Goal: Task Accomplishment & Management: Contribute content

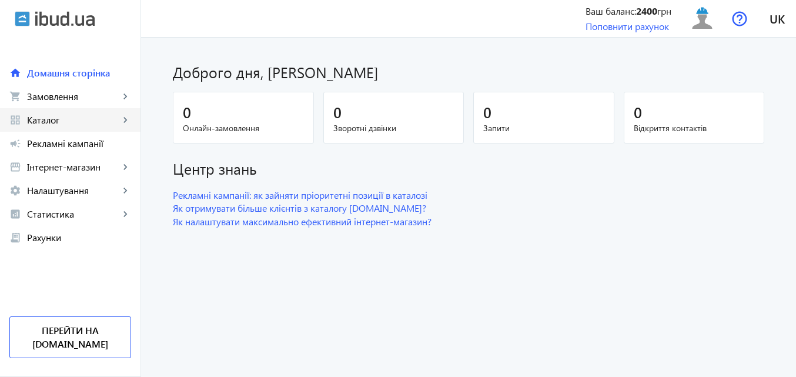
click at [39, 120] on span "Каталог" at bounding box center [73, 120] width 92 height 12
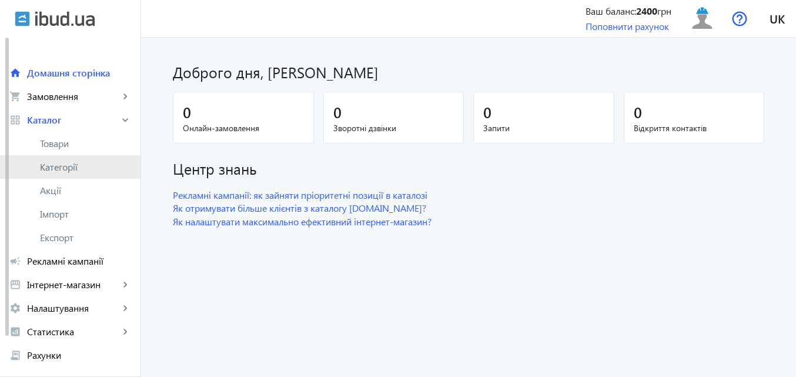
click at [63, 166] on span "Категорії" at bounding box center [85, 167] width 91 height 12
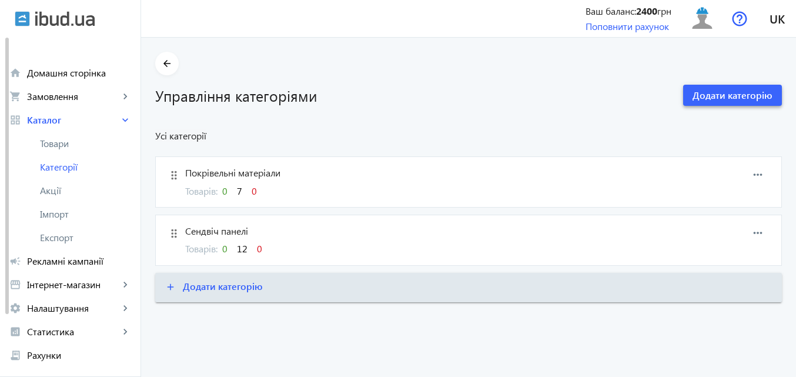
click at [736, 99] on span "Додати категорію" at bounding box center [732, 95] width 80 height 13
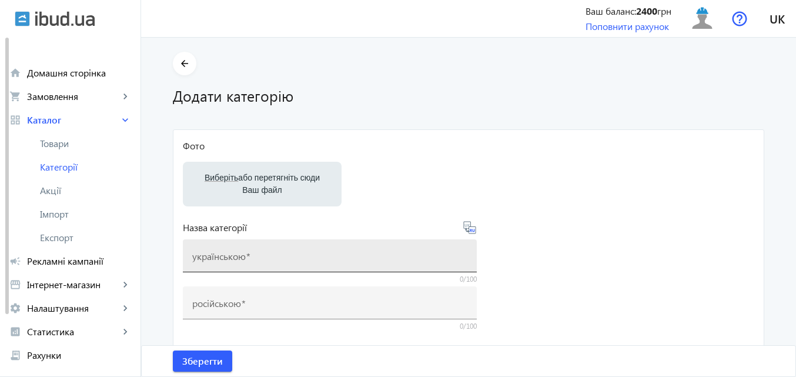
click at [231, 257] on mat-label "українською" at bounding box center [218, 256] width 53 height 12
click at [231, 257] on input "українською" at bounding box center [329, 259] width 275 height 12
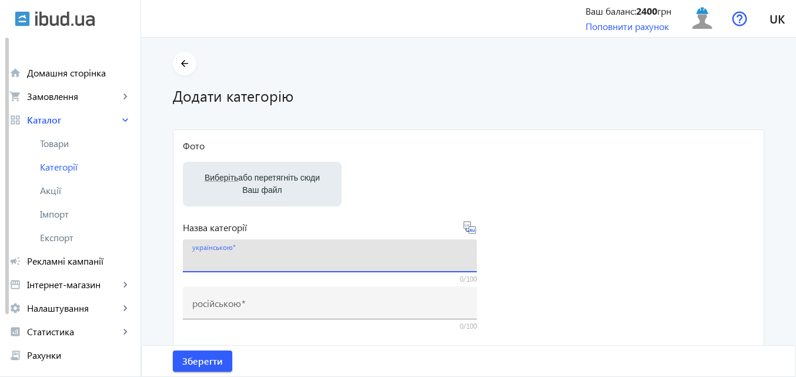
paste input "Каркасні конструкції"
type input "Каркасні конструкції"
click at [264, 185] on label "Виберіть або перетягніть сюди Ваш файл" at bounding box center [262, 183] width 140 height 33
click at [264, 185] on input "Виберіть або перетягніть сюди Ваш файл" at bounding box center [262, 185] width 140 height 14
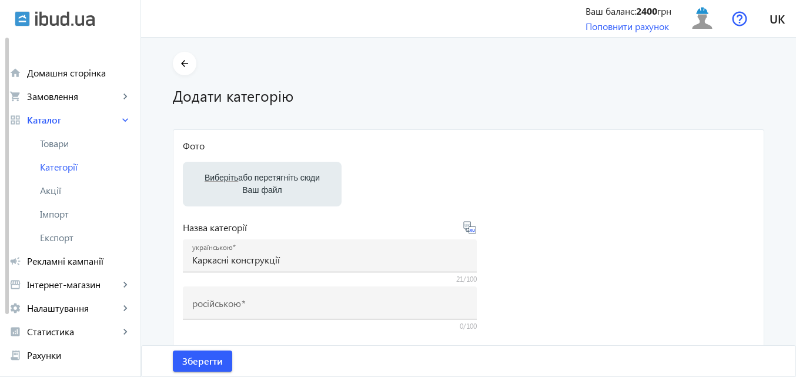
type input "C:\fakepath\photo_5456588321745661909_y.jpg"
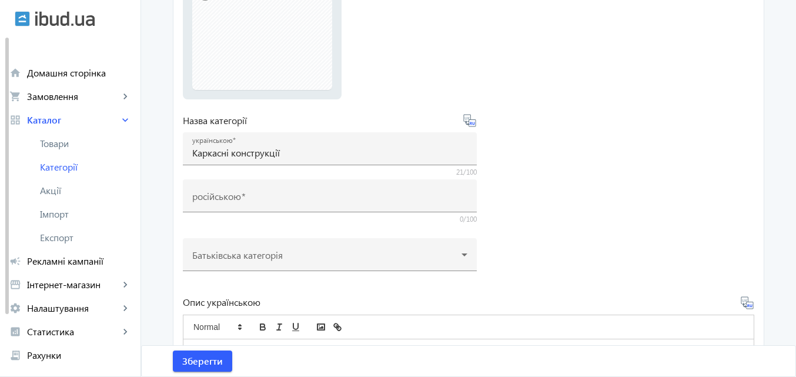
scroll to position [158, 0]
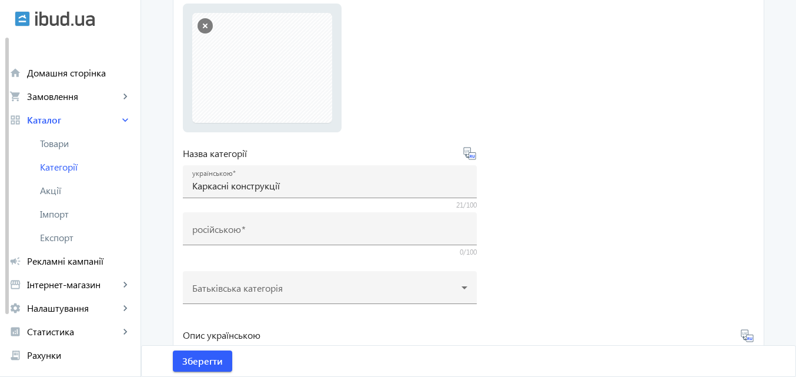
click at [469, 158] on icon at bounding box center [469, 153] width 14 height 14
type input "Каркасные конструкции"
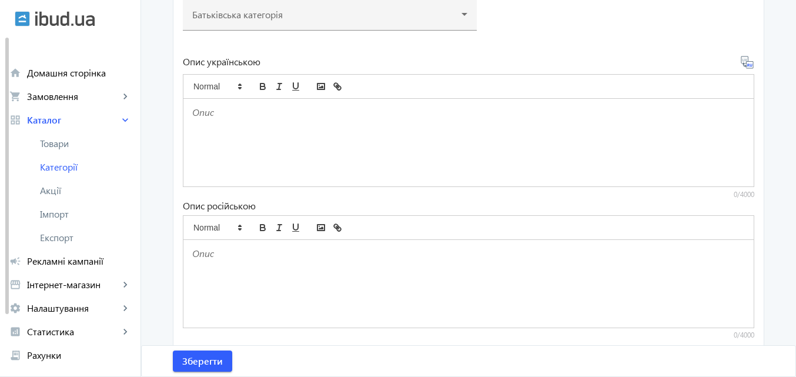
scroll to position [452, 0]
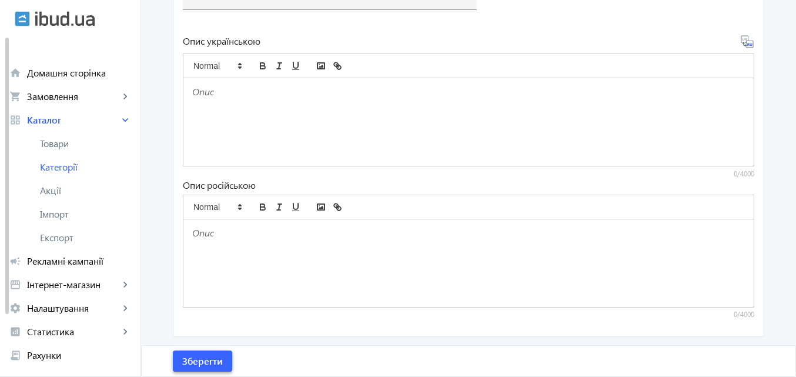
click at [204, 357] on span "Зберегти" at bounding box center [202, 360] width 41 height 13
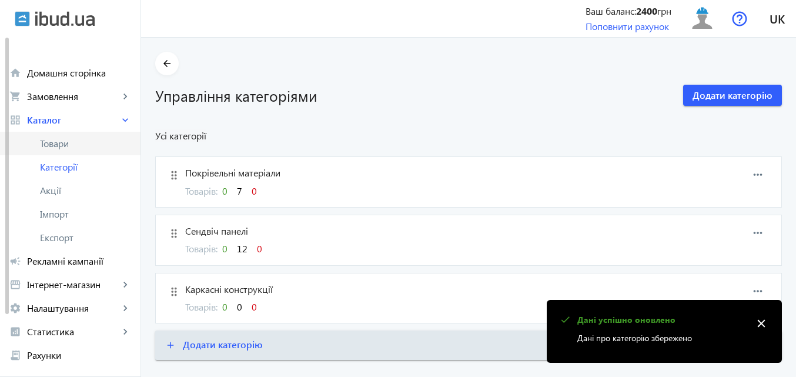
click at [56, 143] on span "Товари" at bounding box center [85, 143] width 91 height 12
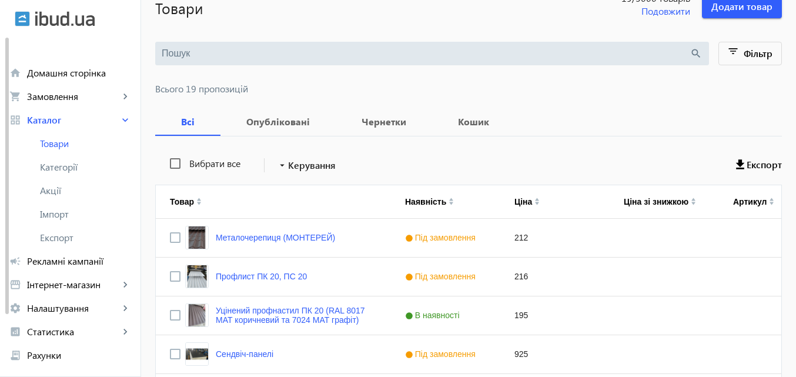
scroll to position [59, 0]
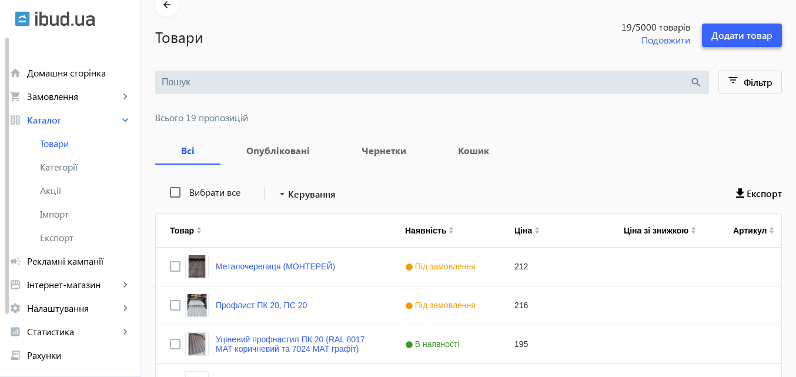
click at [731, 35] on span "Додати товар" at bounding box center [741, 35] width 61 height 13
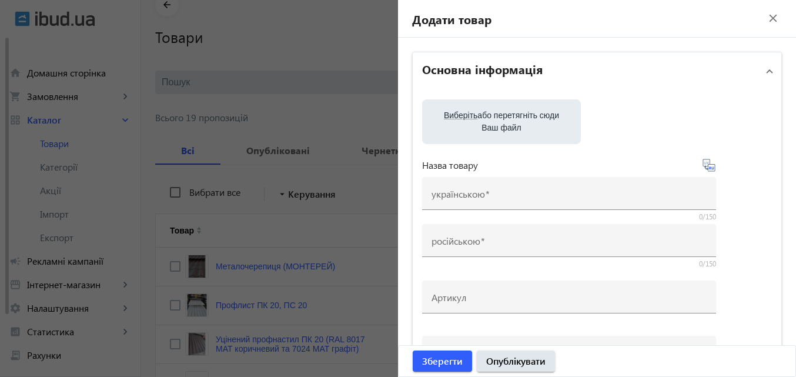
click at [476, 116] on label "Виберіть або перетягніть сюди Ваш файл" at bounding box center [501, 121] width 140 height 33
click at [476, 116] on input "Виберіть або перетягніть сюди Ваш файл" at bounding box center [501, 123] width 140 height 14
type input "C:\fakepath\photo_5456588321745661909_y.jpg"
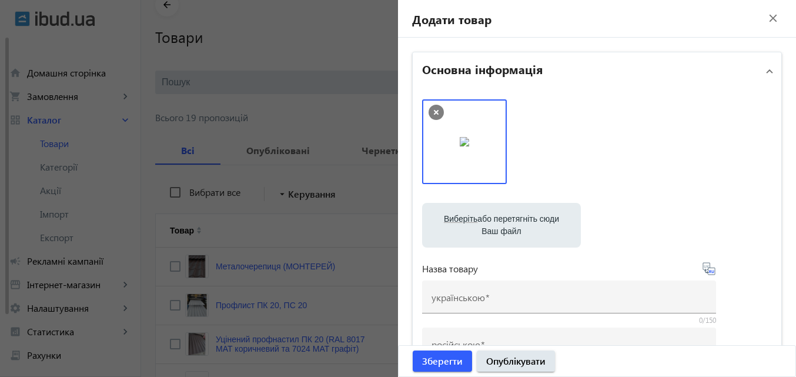
click at [483, 217] on label "Виберіть або перетягніть сюди Ваш файл" at bounding box center [501, 225] width 140 height 33
click at [483, 219] on input "Виберіть або перетягніть сюди Ваш файл" at bounding box center [501, 226] width 140 height 14
type input "C:\fakepath\photo_5188205758267913177_y.jpg"
click at [551, 139] on img at bounding box center [555, 141] width 9 height 9
click at [494, 218] on label "Виберіть або перетягніть сюди Ваш файл" at bounding box center [501, 225] width 140 height 33
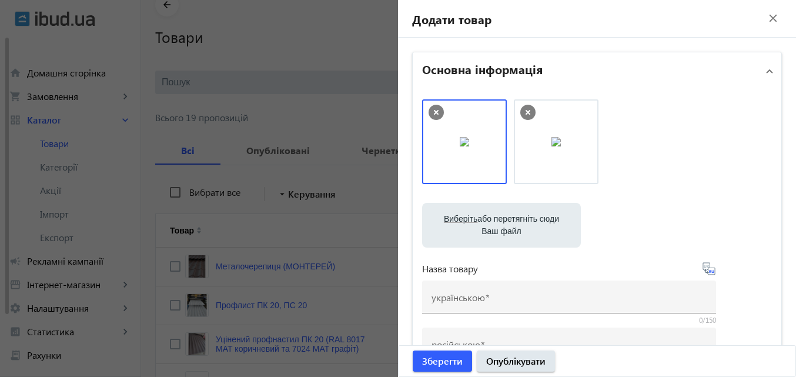
click at [494, 219] on input "Виберіть або перетягніть сюди Ваш файл" at bounding box center [501, 226] width 140 height 14
type input "C:\fakepath\photo_5188205758267913195_y.jpg"
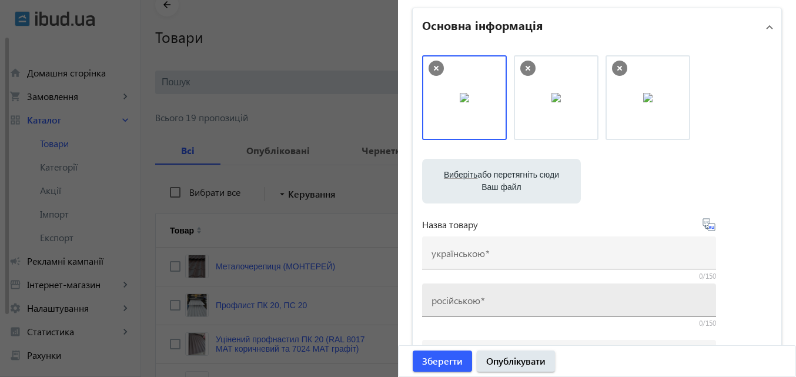
scroll to position [118, 0]
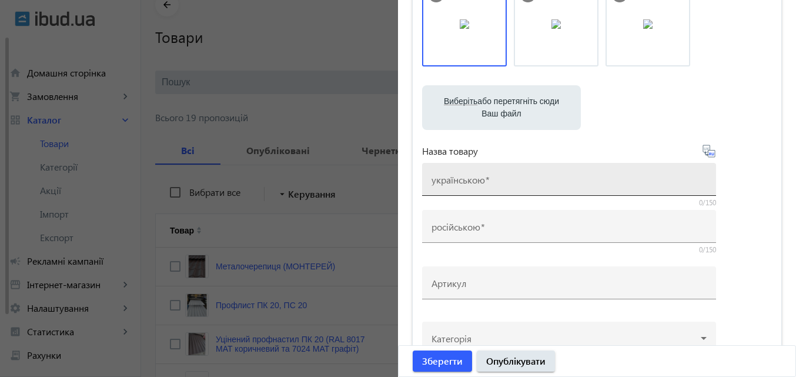
click at [487, 182] on input "українською" at bounding box center [568, 183] width 275 height 12
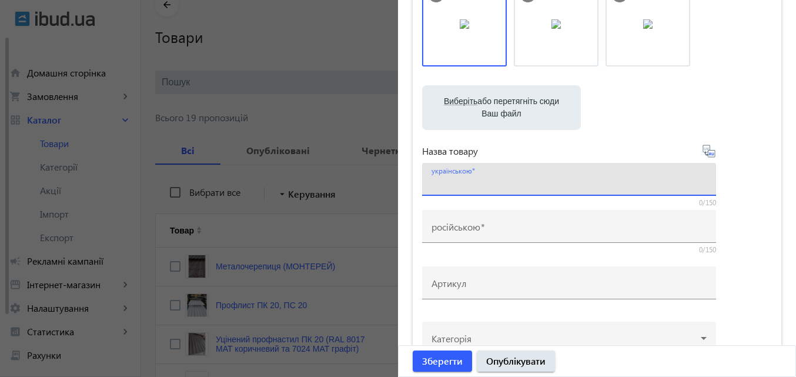
click at [470, 183] on input "українською" at bounding box center [568, 183] width 275 height 12
paste input "БМЗ, ЛСТК"
click at [472, 184] on input "БМЗ, ЛСТК" at bounding box center [568, 183] width 275 height 12
paste input "БМЗ, ЛСТК"
type input "БМЗ, ЛСТК"
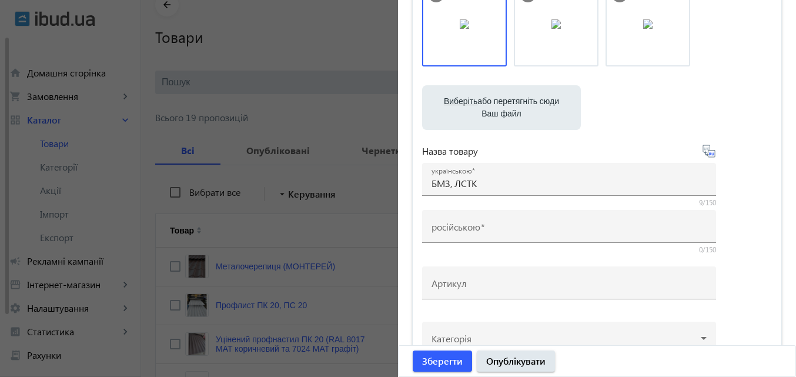
click at [707, 154] on icon at bounding box center [709, 151] width 14 height 14
type input "БМЗ, ЛСТК"
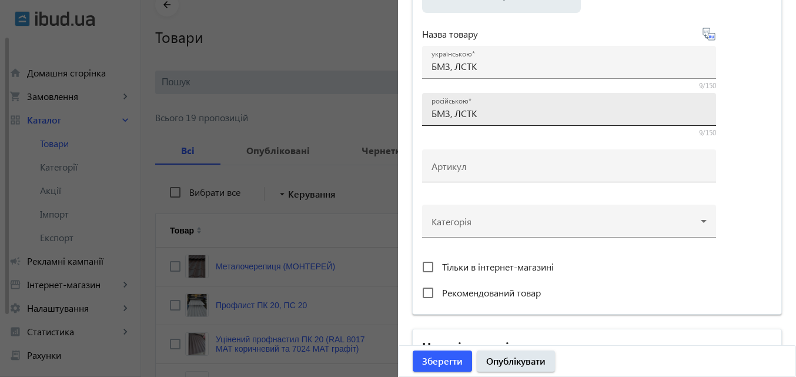
scroll to position [235, 0]
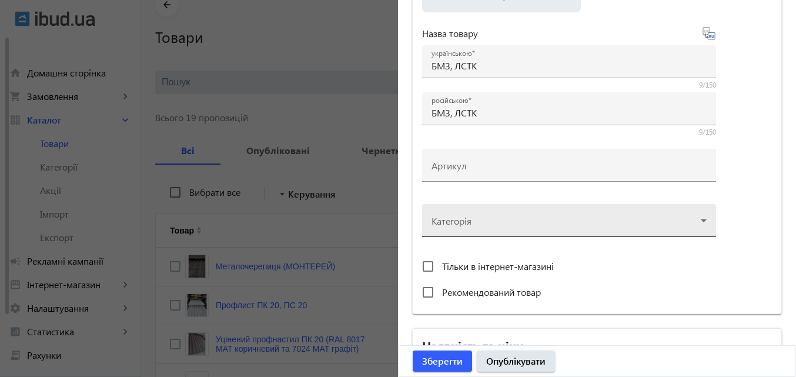
click at [699, 219] on div at bounding box center [568, 215] width 275 height 42
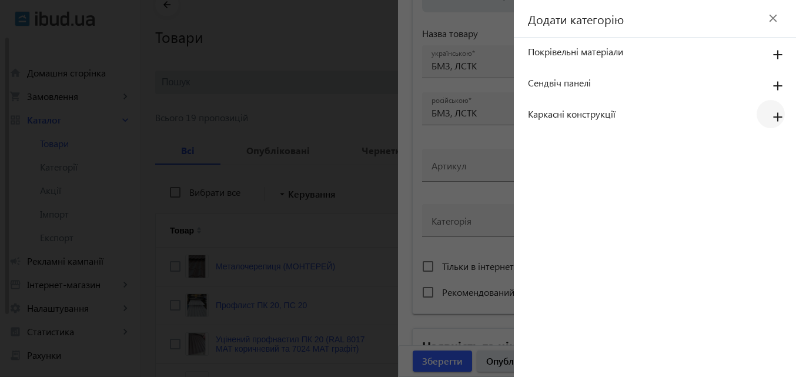
click at [775, 114] on mat-icon "add" at bounding box center [777, 117] width 28 height 21
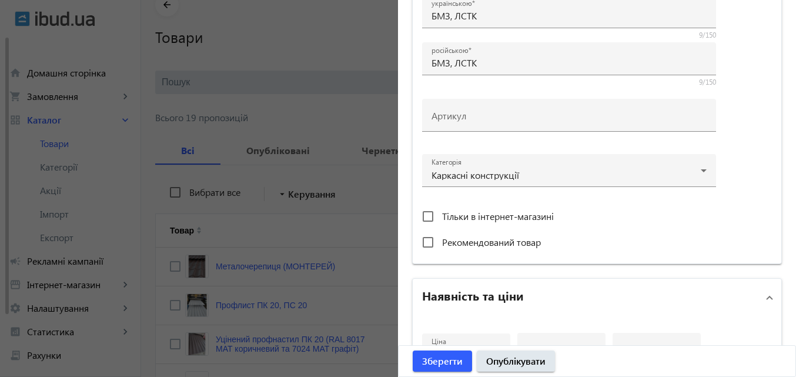
scroll to position [470, 0]
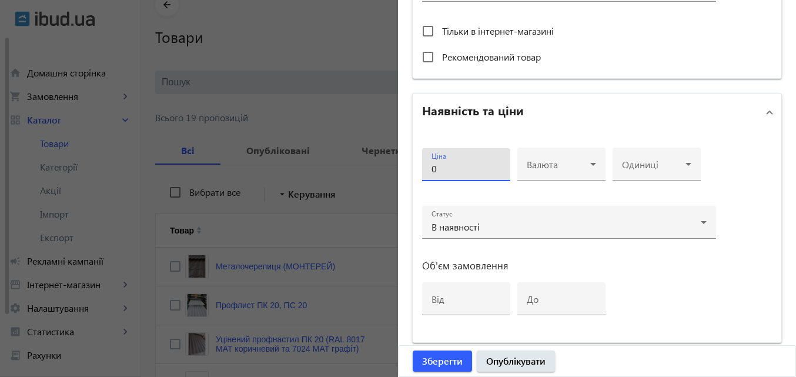
click at [460, 167] on input "0" at bounding box center [465, 168] width 69 height 12
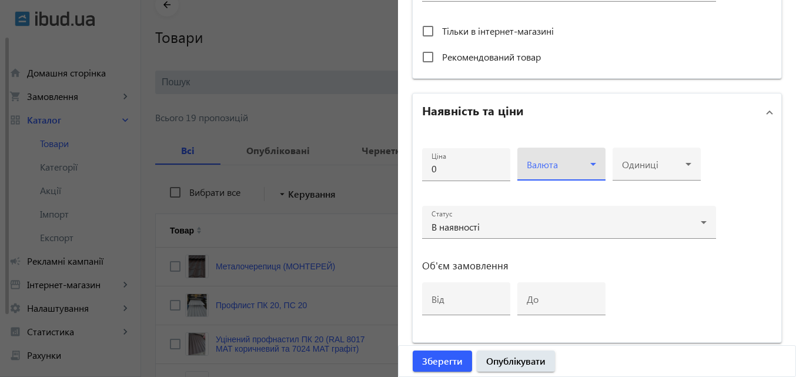
click at [591, 166] on icon at bounding box center [593, 164] width 14 height 14
click at [591, 166] on div at bounding box center [398, 188] width 796 height 377
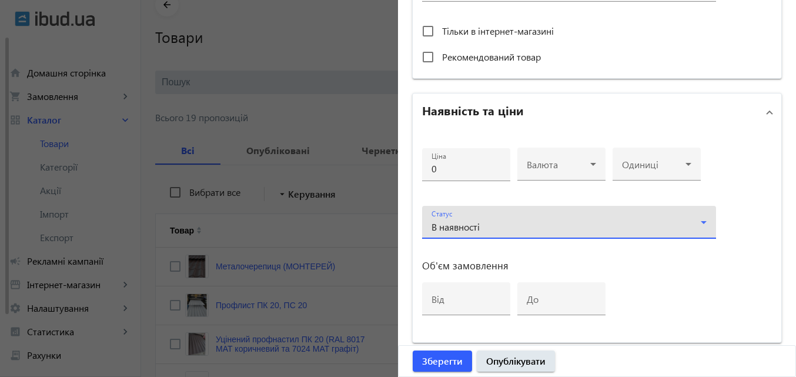
click at [700, 221] on icon at bounding box center [703, 222] width 6 height 3
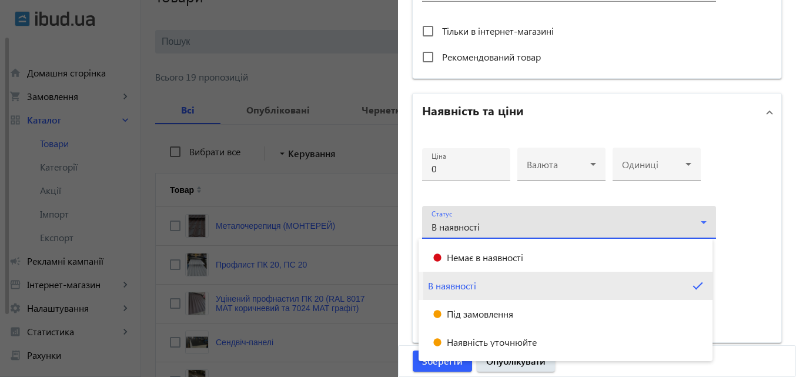
scroll to position [118, 0]
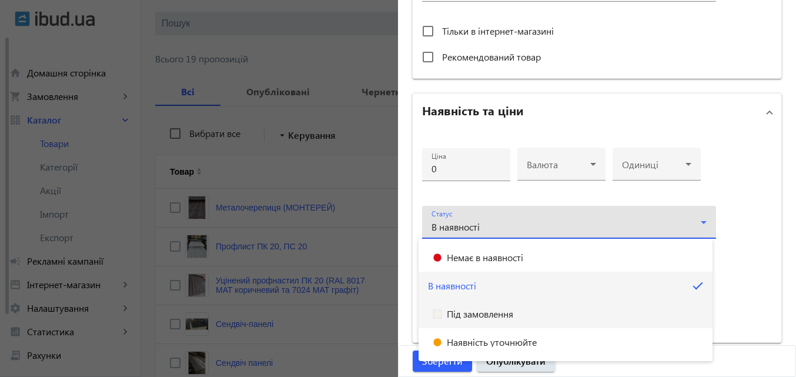
click at [512, 319] on mat-option "Під замовлення" at bounding box center [565, 314] width 294 height 28
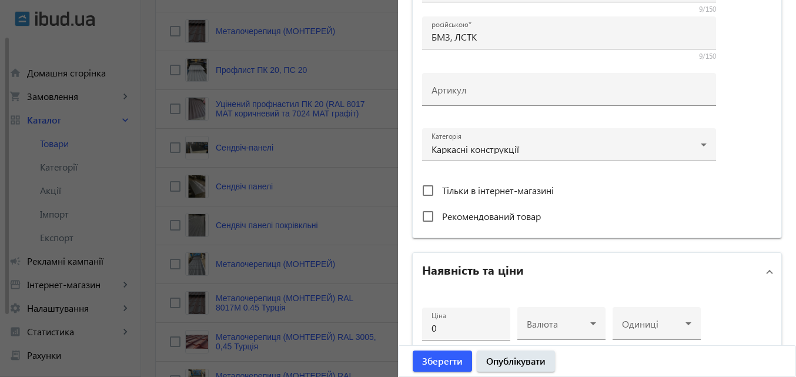
scroll to position [310, 0]
click at [427, 192] on input "Тільки в інтернет-магазині" at bounding box center [428, 191] width 24 height 24
checkbox input "true"
click at [427, 214] on input "Рекомендований товар" at bounding box center [428, 217] width 24 height 24
checkbox input "true"
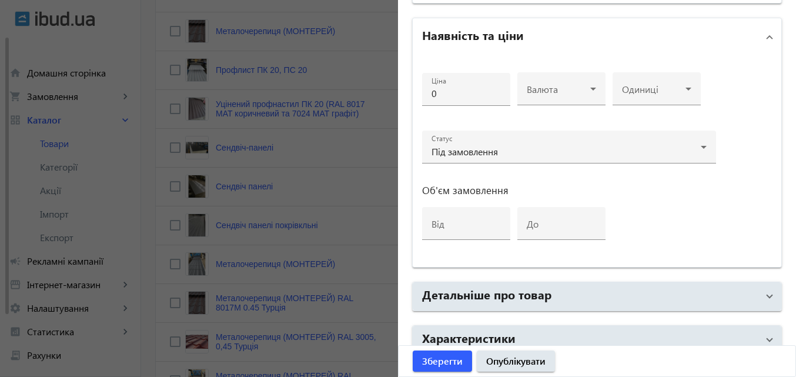
scroll to position [604, 0]
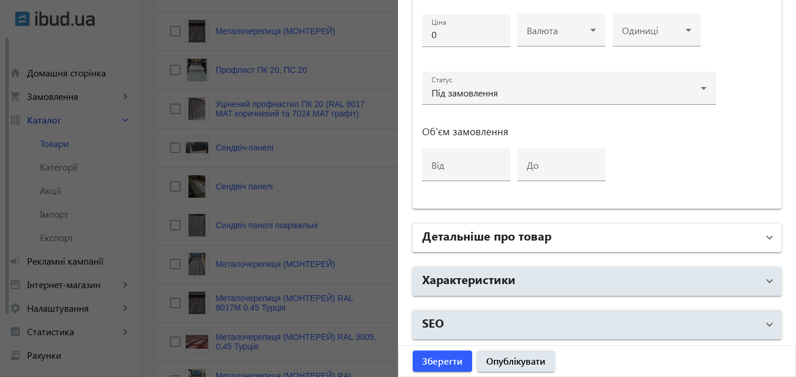
click at [765, 237] on mat-expansion-panel-header "Детальніше про товар" at bounding box center [596, 237] width 368 height 28
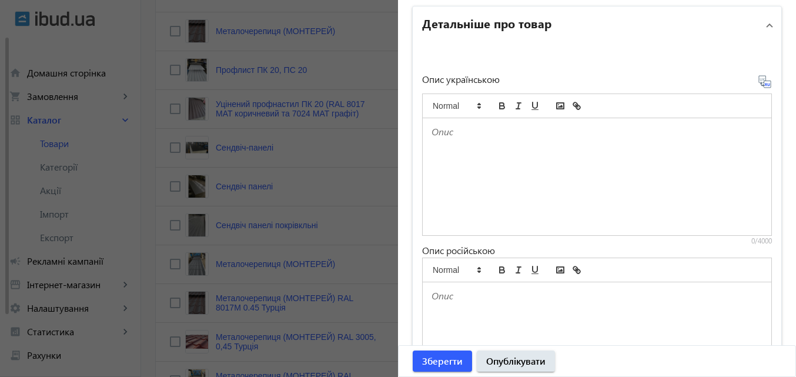
scroll to position [839, 0]
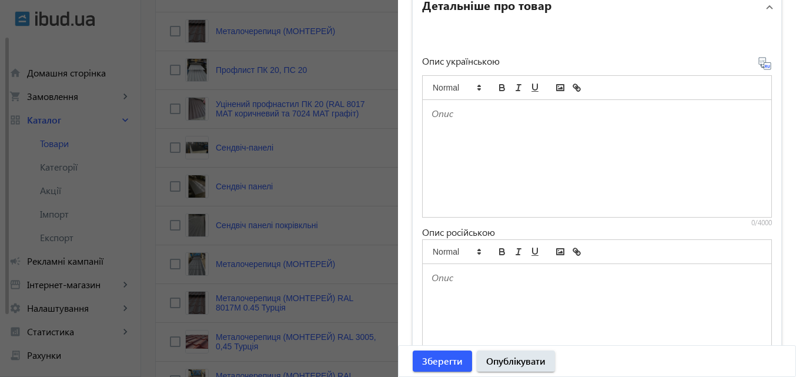
click at [514, 135] on div at bounding box center [596, 158] width 348 height 117
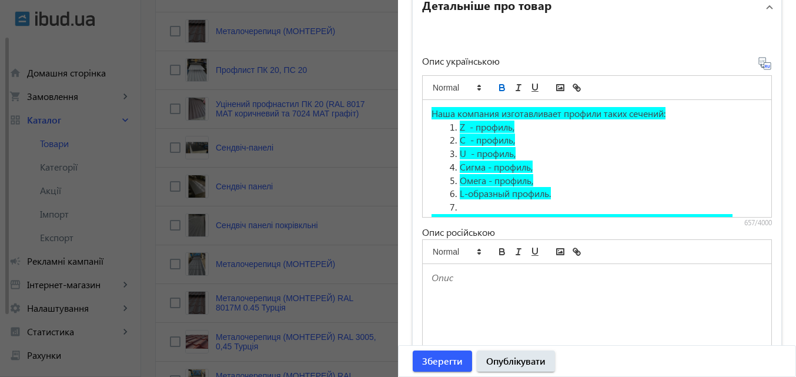
scroll to position [129, 0]
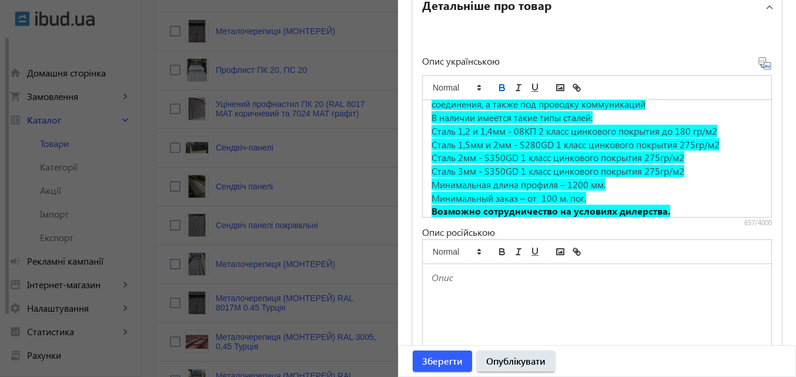
click at [757, 62] on icon at bounding box center [764, 63] width 14 height 14
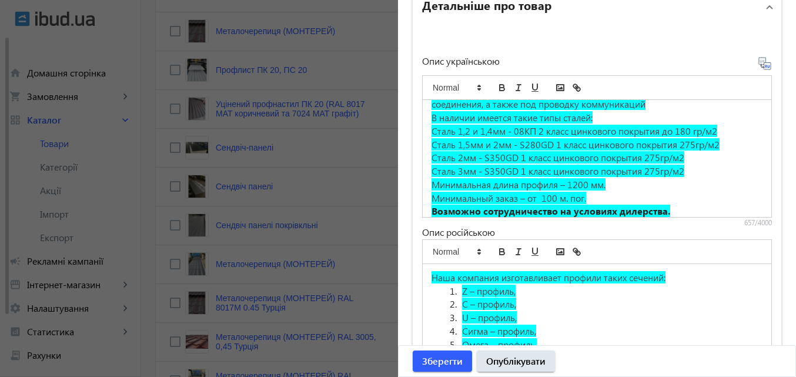
drag, startPoint x: 756, startPoint y: 65, endPoint x: 746, endPoint y: 51, distance: 18.1
click at [746, 51] on div "Опис українською Наша компания изготавливает профили таких сечений: Z - профиль…" at bounding box center [597, 223] width 350 height 349
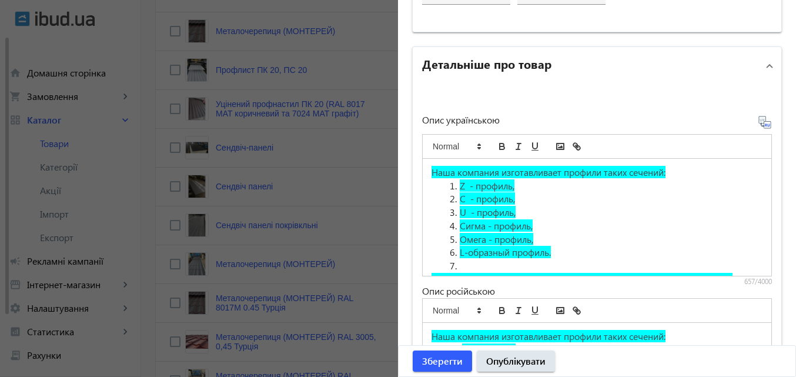
scroll to position [59, 0]
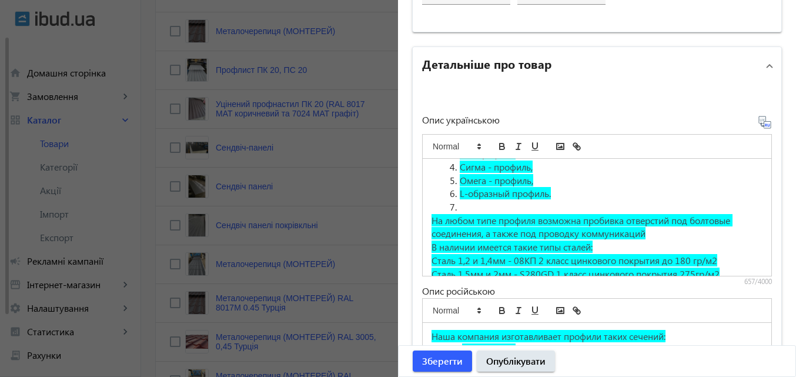
click at [461, 204] on li at bounding box center [603, 207] width 317 height 14
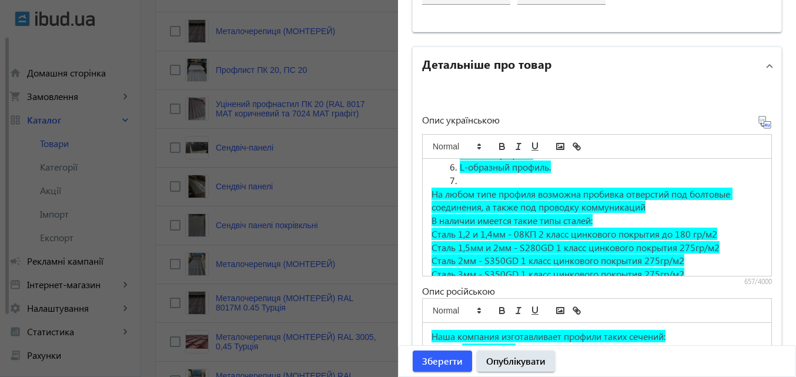
scroll to position [0, 0]
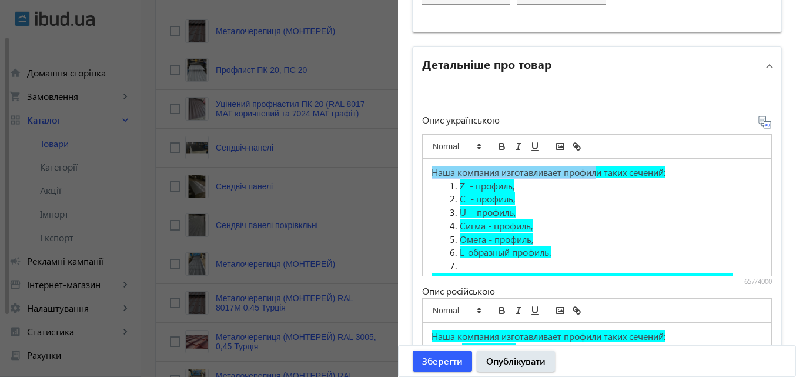
drag, startPoint x: 428, startPoint y: 172, endPoint x: 596, endPoint y: 152, distance: 169.8
click at [596, 152] on quill-editor "Наша компания изготавливает профили таких сечений: Z - профиль, C - профиль, U …" at bounding box center [597, 193] width 350 height 118
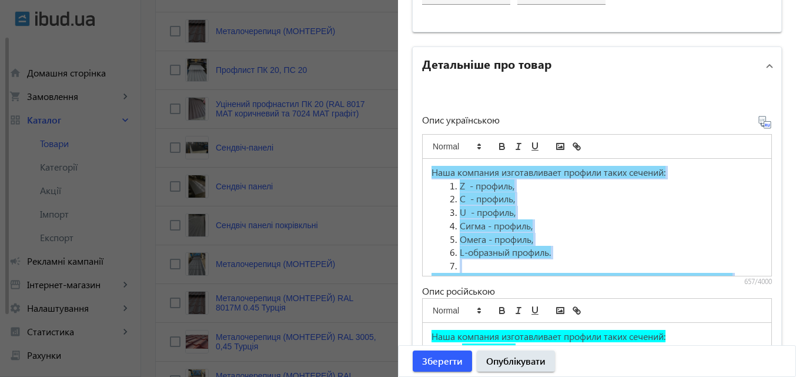
scroll to position [137, 0]
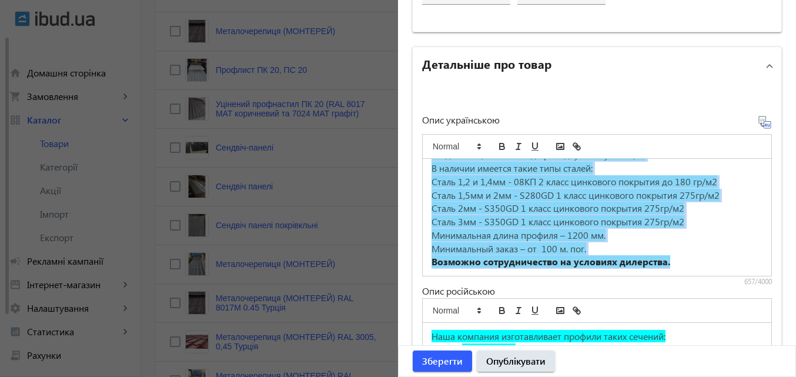
drag, startPoint x: 424, startPoint y: 170, endPoint x: 723, endPoint y: 344, distance: 345.8
click at [723, 344] on div "Опис українською Наша компания изготавливает профили таких сечений: Z - профиль…" at bounding box center [597, 282] width 350 height 335
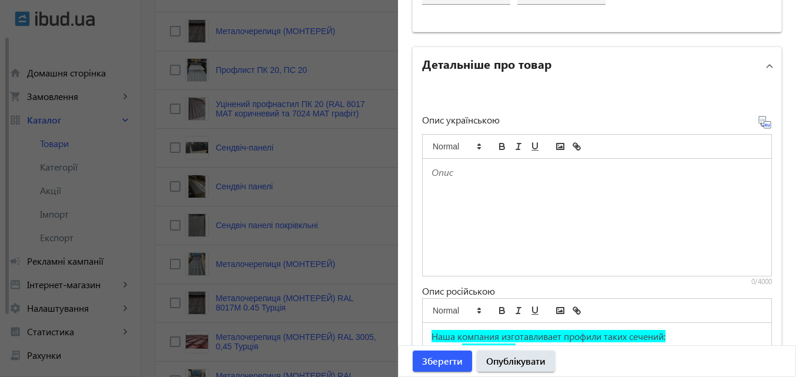
scroll to position [0, 0]
click at [762, 119] on icon at bounding box center [763, 120] width 2 height 3
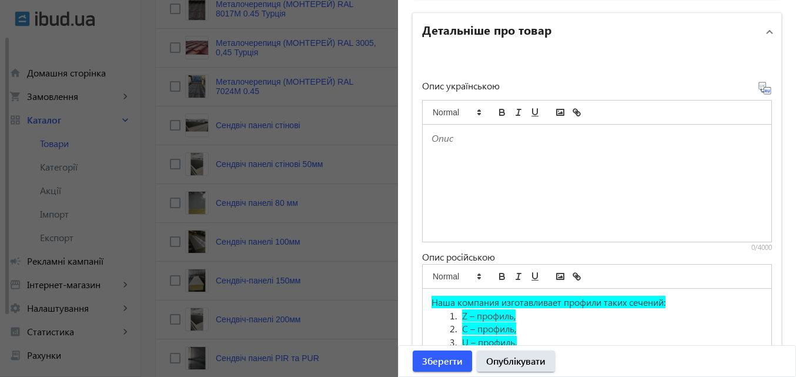
scroll to position [819, 0]
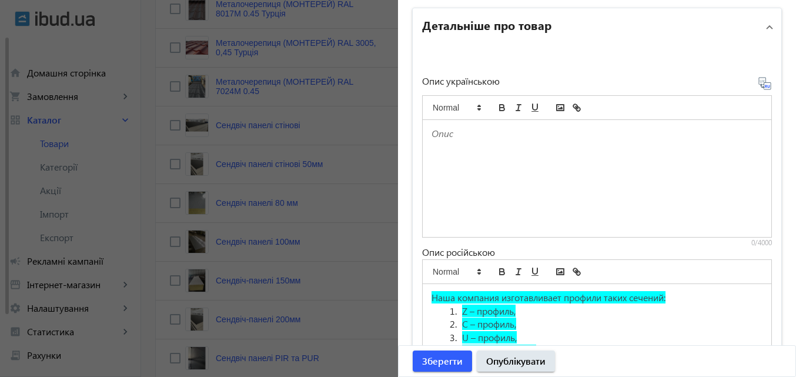
click at [492, 147] on div at bounding box center [596, 178] width 348 height 117
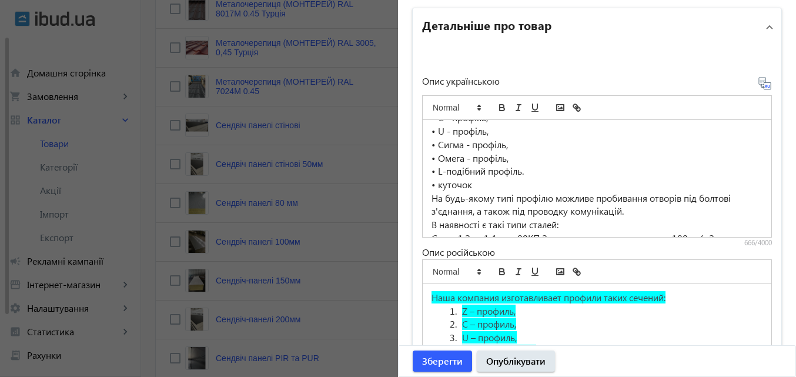
scroll to position [59, 0]
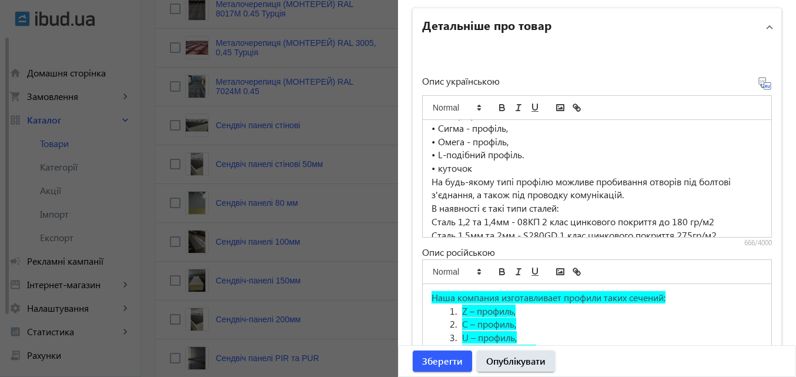
click at [471, 168] on p "• куточок" at bounding box center [596, 169] width 331 height 14
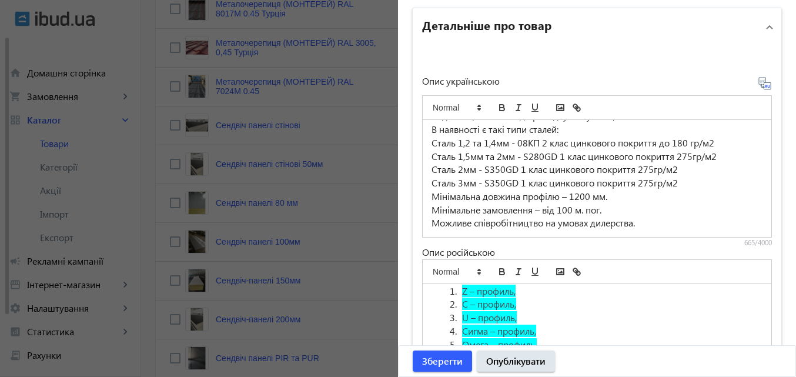
scroll to position [79, 0]
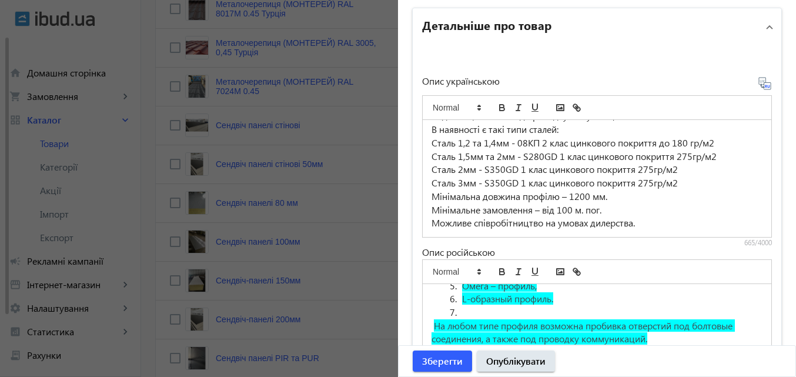
click at [479, 316] on li at bounding box center [603, 313] width 317 height 14
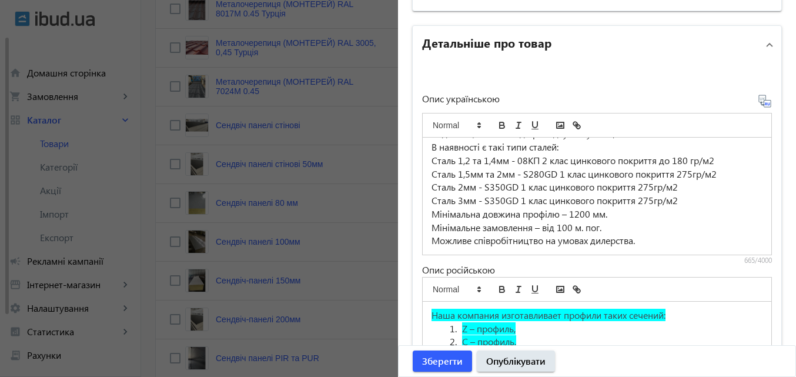
scroll to position [819, 0]
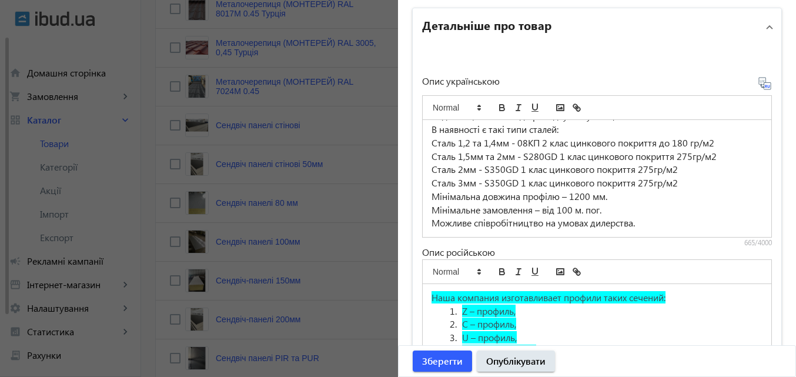
click at [761, 83] on icon at bounding box center [764, 83] width 12 height 12
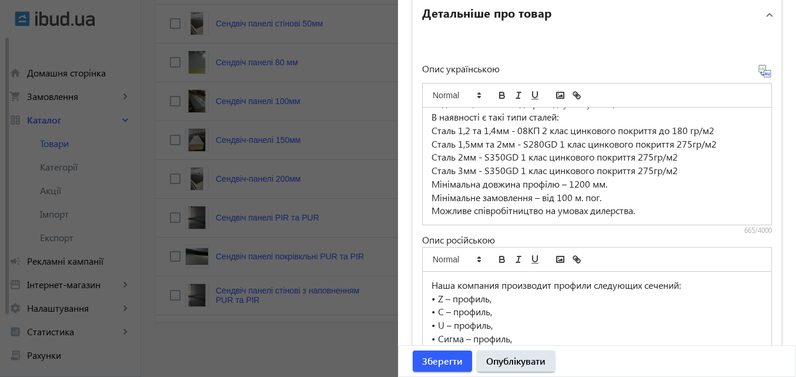
scroll to position [995, 0]
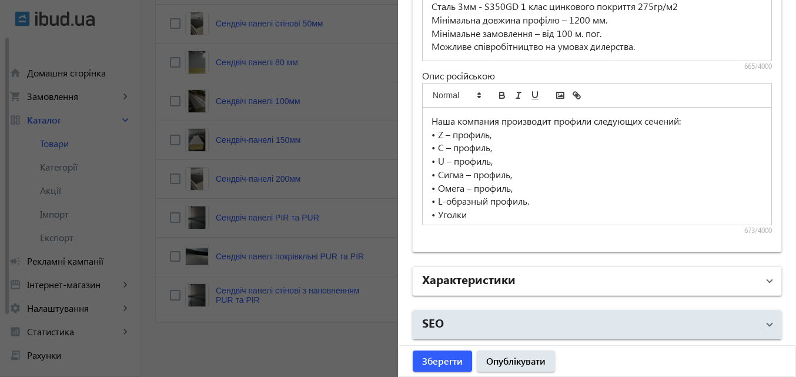
click at [758, 283] on span "Характеристики" at bounding box center [594, 280] width 345 height 21
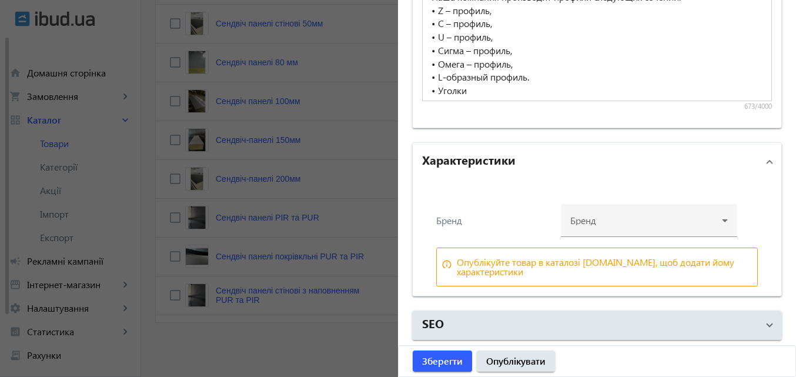
scroll to position [1120, 0]
click at [715, 220] on div at bounding box center [648, 215] width 157 height 42
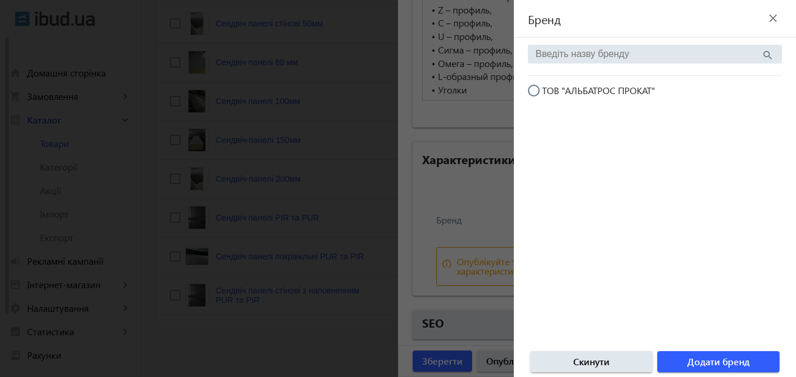
click at [588, 87] on span "ТОВ "АЛЬБАТРОС ПРОКАТ"" at bounding box center [598, 90] width 113 height 12
click at [551, 87] on input "ТОВ "АЛЬБАТРОС ПРОКАТ"" at bounding box center [540, 97] width 24 height 24
radio input "true"
click at [695, 360] on span "Додати бренд" at bounding box center [718, 361] width 62 height 13
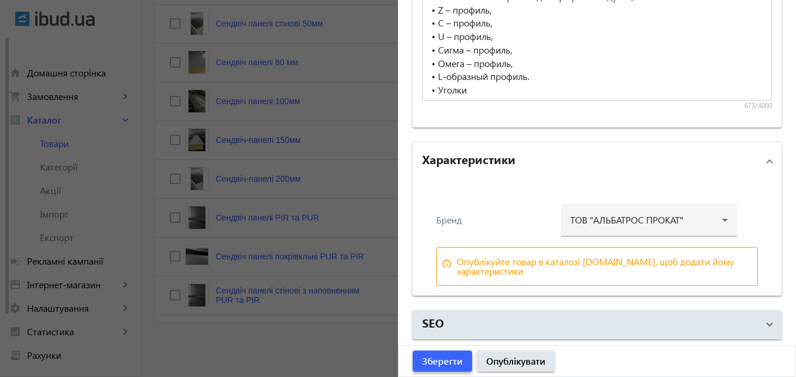
click at [429, 357] on span "Зберегти" at bounding box center [442, 360] width 41 height 13
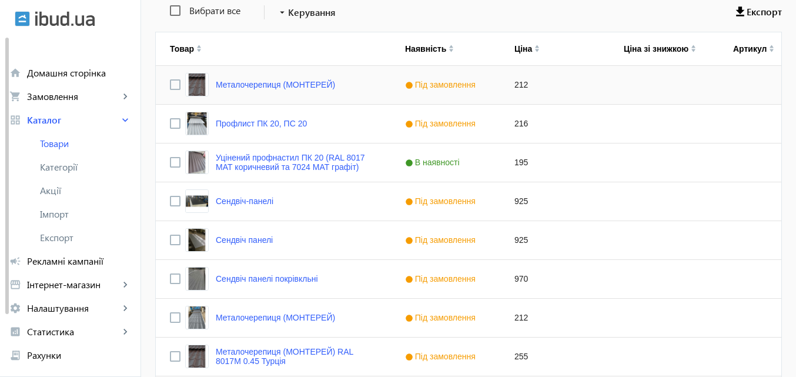
scroll to position [238, 0]
